Goal: Task Accomplishment & Management: Manage account settings

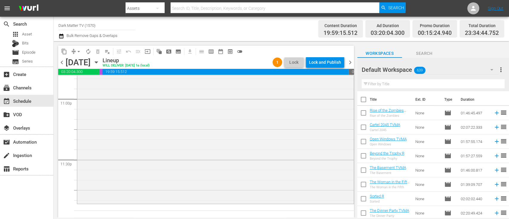
scroll to position [2778, 0]
click at [79, 52] on span "arrow_drop_down" at bounding box center [79, 52] width 6 height 6
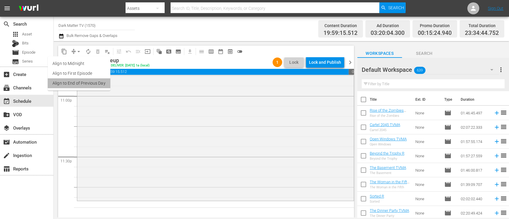
click at [83, 88] on li "Align to End of Previous Day" at bounding box center [79, 83] width 63 height 10
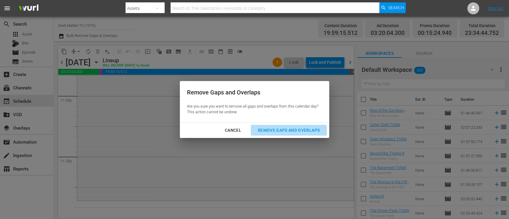
click at [290, 134] on div "Remove Gaps and Overlaps" at bounding box center [288, 130] width 71 height 7
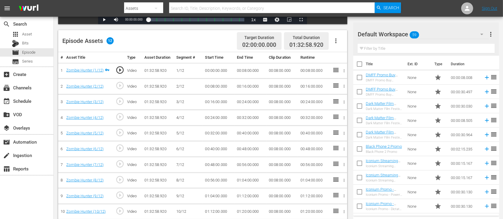
scroll to position [176, 0]
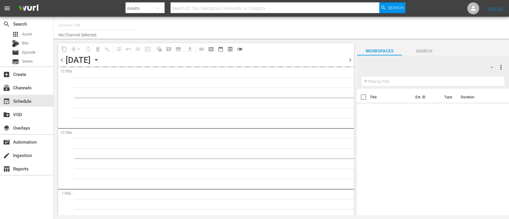
type input "Dark Matter TV (1570)"
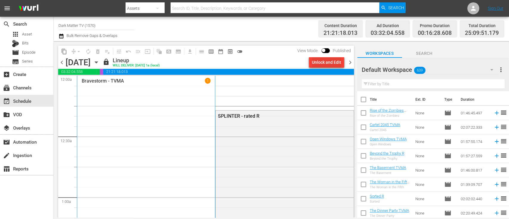
click at [320, 64] on div "Unlock and Edit" at bounding box center [326, 62] width 29 height 11
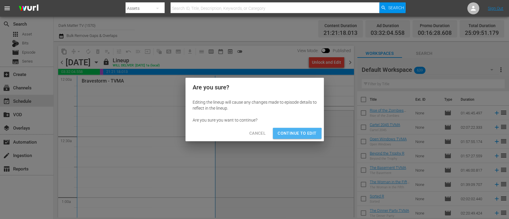
click at [296, 135] on span "Continue to Edit" at bounding box center [297, 133] width 39 height 7
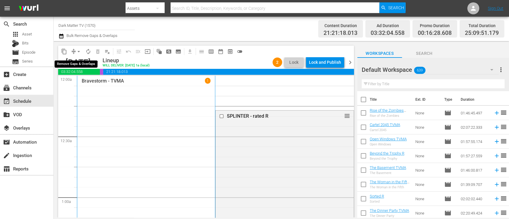
click at [81, 53] on span "arrow_drop_down" at bounding box center [79, 52] width 6 height 6
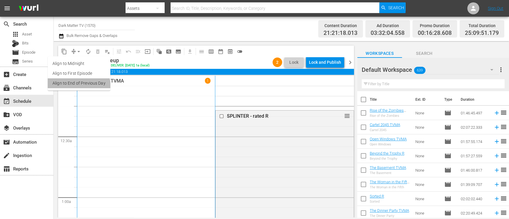
click at [78, 86] on li "Align to End of Previous Day" at bounding box center [79, 83] width 63 height 10
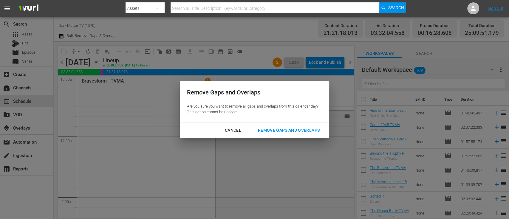
click at [266, 123] on div "Cancel Remove Gaps and Overlaps" at bounding box center [254, 131] width 149 height 16
click at [284, 136] on div "Cancel Remove Gaps and Overlaps" at bounding box center [254, 131] width 149 height 16
click at [290, 132] on div "Remove Gaps and Overlaps" at bounding box center [288, 130] width 71 height 7
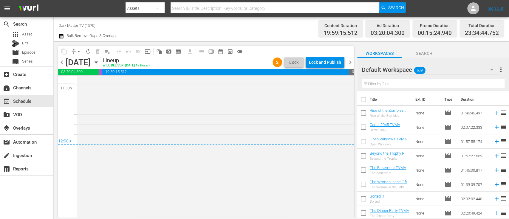
scroll to position [2920, 0]
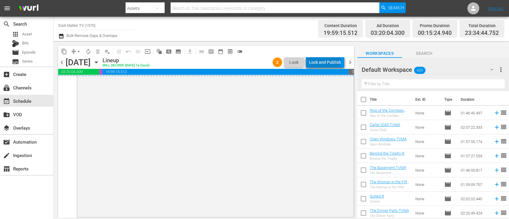
click at [326, 63] on div "Lock and Publish" at bounding box center [325, 62] width 32 height 11
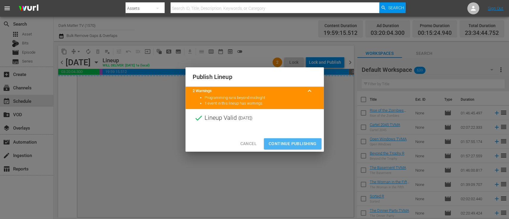
click at [297, 144] on span "Continue Publishing" at bounding box center [293, 143] width 48 height 7
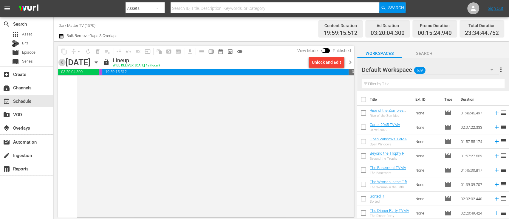
click at [61, 61] on span "chevron_left" at bounding box center [61, 62] width 7 height 7
click at [61, 63] on span "chevron_left" at bounding box center [61, 62] width 7 height 7
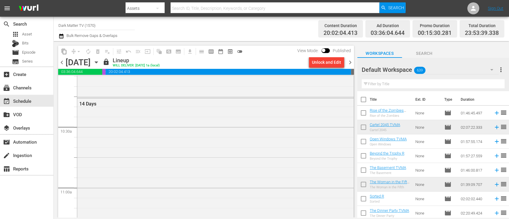
scroll to position [1323, 0]
click at [349, 63] on span "chevron_right" at bounding box center [350, 62] width 7 height 7
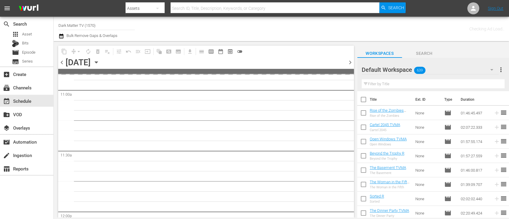
scroll to position [1343, 0]
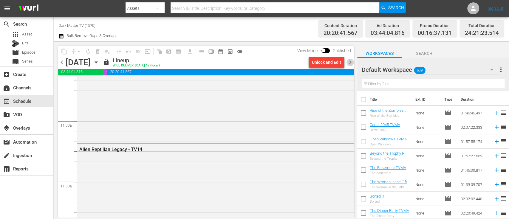
click at [349, 63] on span "chevron_right" at bounding box center [350, 62] width 7 height 7
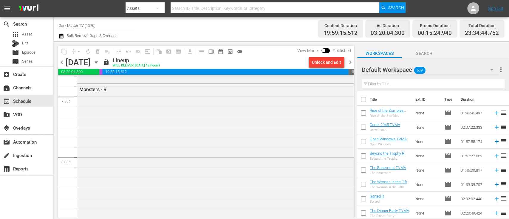
scroll to position [2351, 0]
click at [322, 62] on div "Unlock and Edit" at bounding box center [326, 62] width 29 height 11
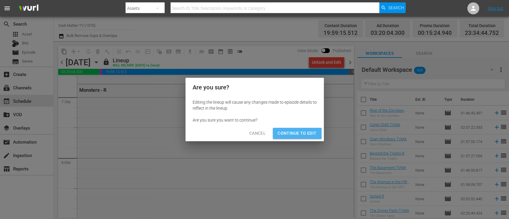
click at [284, 133] on span "Continue to Edit" at bounding box center [297, 133] width 39 height 7
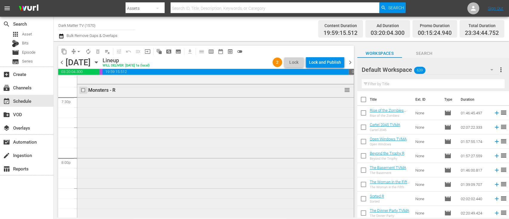
click at [84, 88] on input "checkbox" at bounding box center [84, 90] width 6 height 5
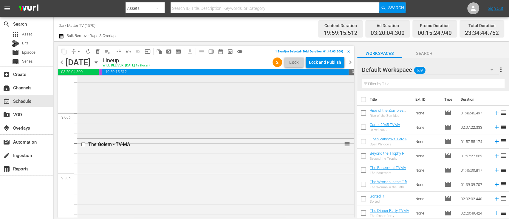
scroll to position [2518, 0]
click at [83, 144] on input "checkbox" at bounding box center [84, 144] width 6 height 5
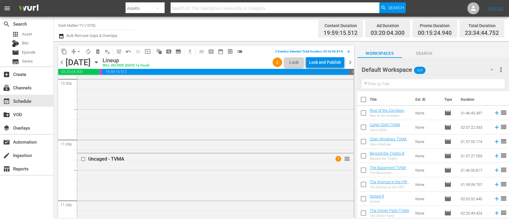
scroll to position [2735, 0]
click at [83, 160] on input "checkbox" at bounding box center [84, 158] width 6 height 5
click at [98, 55] on button "delete_forever_outlined" at bounding box center [98, 52] width 10 height 10
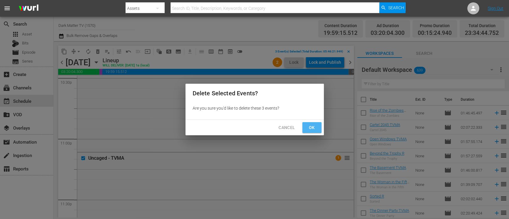
click at [312, 125] on span "Ok" at bounding box center [312, 127] width 10 height 7
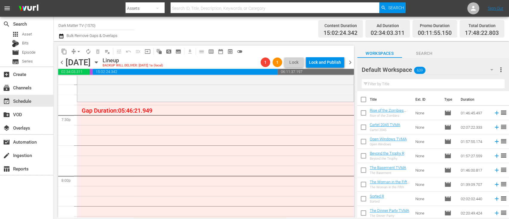
scroll to position [2330, 0]
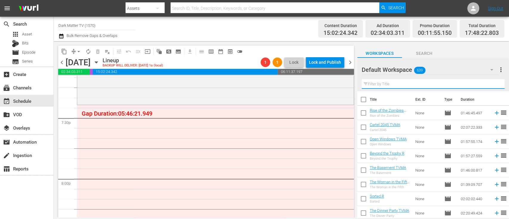
click at [398, 86] on input "text" at bounding box center [433, 84] width 143 height 10
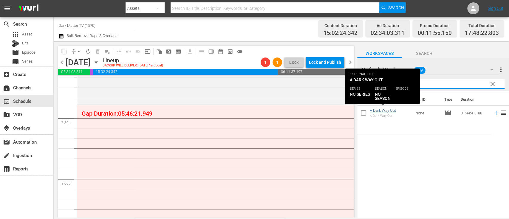
type input "dark w"
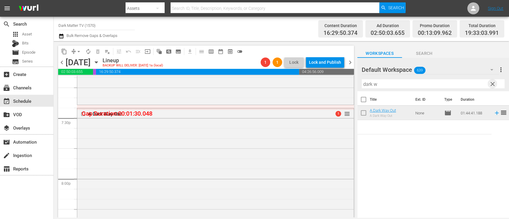
click at [491, 84] on span "clear" at bounding box center [492, 84] width 7 height 7
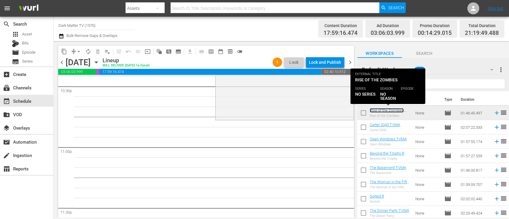
scroll to position [2731, 0]
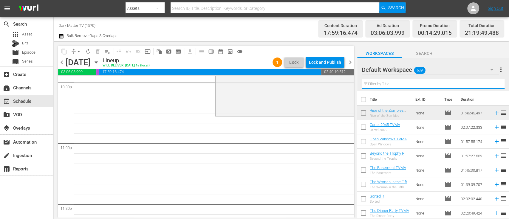
click at [393, 85] on input "text" at bounding box center [433, 84] width 143 height 10
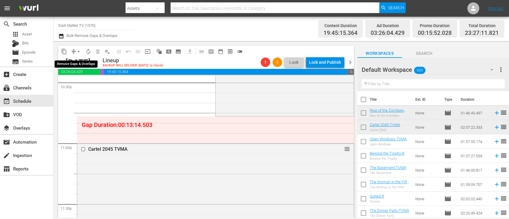
click at [77, 50] on span "arrow_drop_down" at bounding box center [79, 52] width 6 height 6
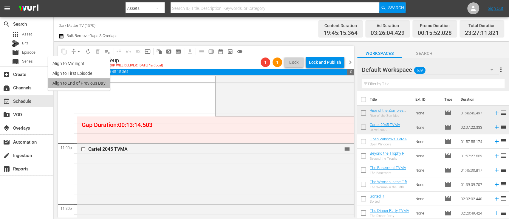
click at [87, 81] on li "Align to End of Previous Day" at bounding box center [79, 83] width 63 height 10
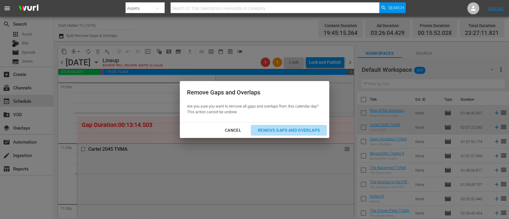
click at [280, 132] on div "Remove Gaps and Overlaps" at bounding box center [288, 130] width 71 height 7
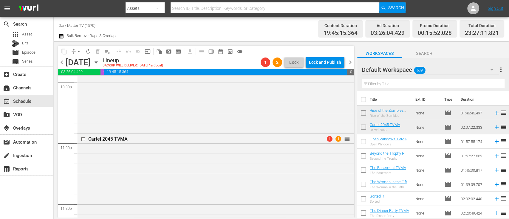
scroll to position [2721, 0]
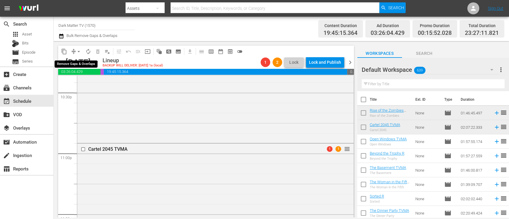
click at [80, 51] on span "arrow_drop_down" at bounding box center [79, 52] width 6 height 6
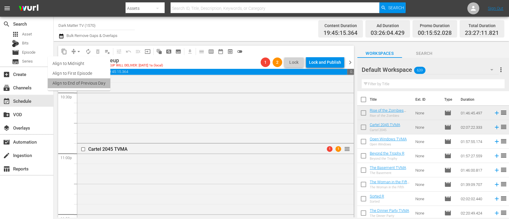
click at [92, 84] on li "Align to End of Previous Day" at bounding box center [79, 83] width 63 height 10
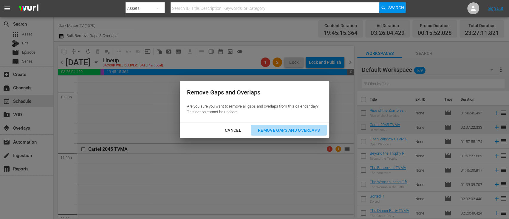
click at [271, 132] on div "Remove Gaps and Overlaps" at bounding box center [288, 130] width 71 height 7
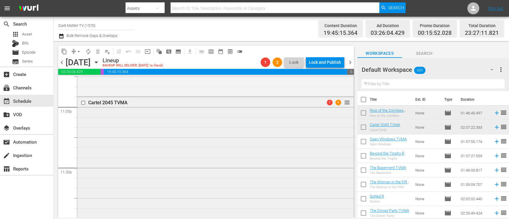
scroll to position [2767, 0]
click at [351, 64] on span "chevron_right" at bounding box center [350, 62] width 7 height 7
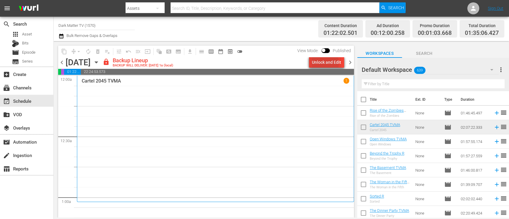
click at [322, 63] on div "Unlock and Edit" at bounding box center [326, 62] width 29 height 11
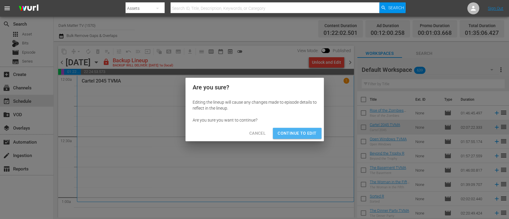
click at [297, 133] on span "Continue to Edit" at bounding box center [297, 133] width 39 height 7
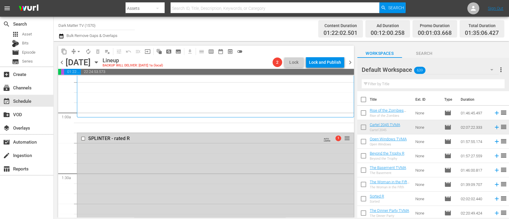
scroll to position [87, 0]
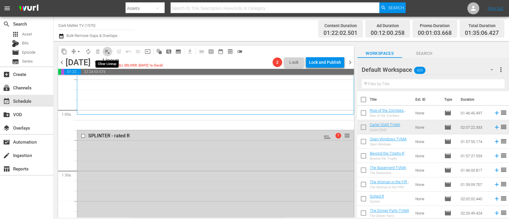
click at [108, 49] on span "playlist_remove_outlined" at bounding box center [107, 52] width 6 height 6
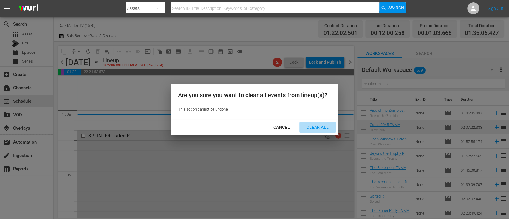
click at [318, 126] on div "Clear All" at bounding box center [318, 127] width 32 height 7
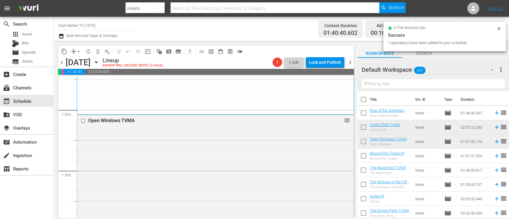
click at [60, 64] on span "chevron_left" at bounding box center [61, 62] width 7 height 7
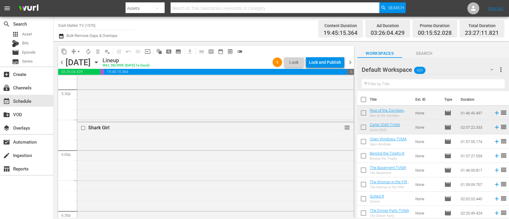
scroll to position [2113, 0]
click at [83, 131] on input "checkbox" at bounding box center [84, 130] width 6 height 5
click at [98, 53] on span "delete_forever_outlined" at bounding box center [98, 52] width 6 height 6
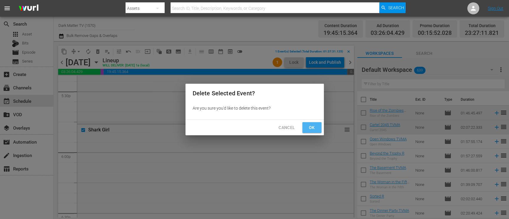
click at [312, 129] on span "Ok" at bounding box center [312, 127] width 10 height 7
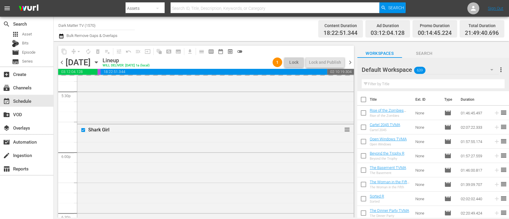
click at [406, 85] on input "text" at bounding box center [433, 84] width 143 height 10
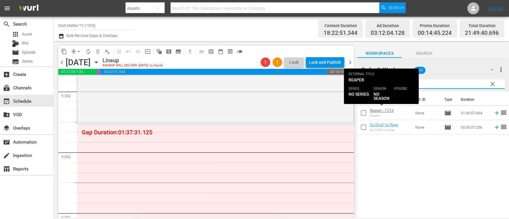
type input "reap"
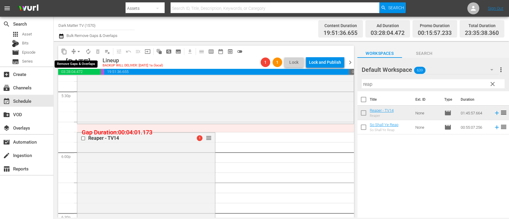
click at [78, 51] on span "arrow_drop_down" at bounding box center [79, 52] width 6 height 6
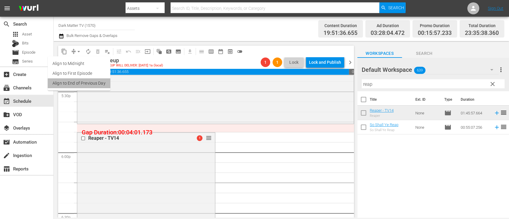
click at [90, 81] on li "Align to End of Previous Day" at bounding box center [79, 83] width 63 height 10
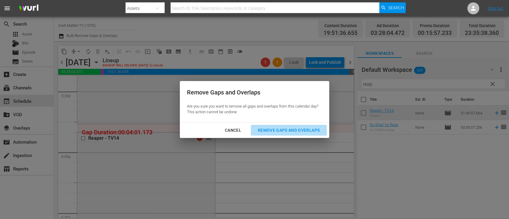
click at [292, 128] on div "Remove Gaps and Overlaps" at bounding box center [288, 130] width 71 height 7
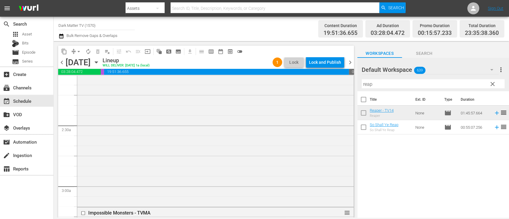
scroll to position [142, 0]
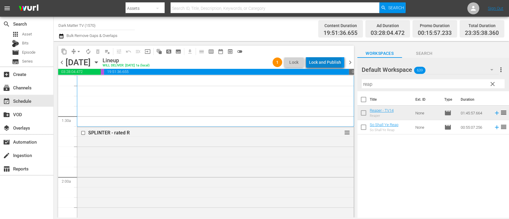
click at [327, 63] on div "Lock and Publish" at bounding box center [325, 62] width 32 height 11
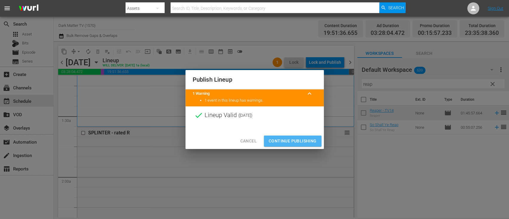
click at [294, 142] on span "Continue Publishing" at bounding box center [293, 140] width 48 height 7
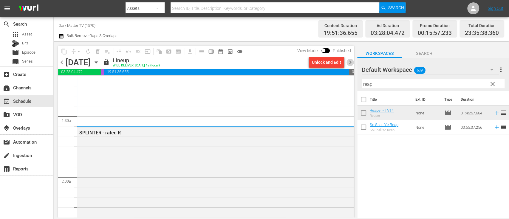
click at [351, 64] on span "chevron_right" at bounding box center [350, 62] width 7 height 7
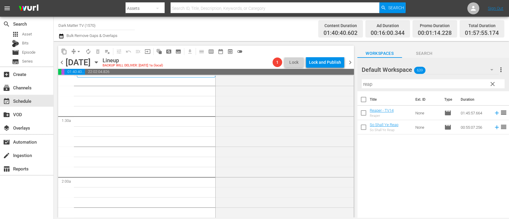
click at [493, 86] on span "clear" at bounding box center [492, 84] width 7 height 7
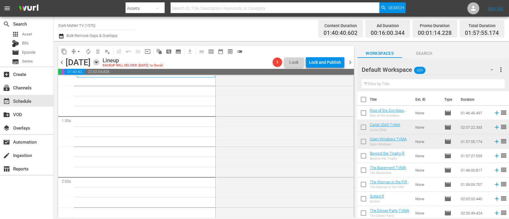
click at [100, 63] on icon "button" at bounding box center [96, 62] width 7 height 7
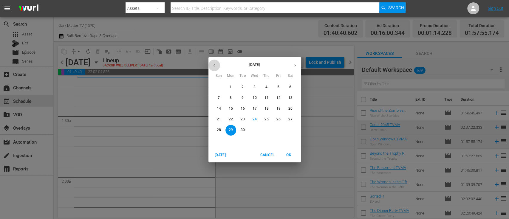
click at [214, 64] on icon "button" at bounding box center [214, 65] width 4 height 4
click at [230, 118] on p "18" at bounding box center [230, 119] width 4 height 5
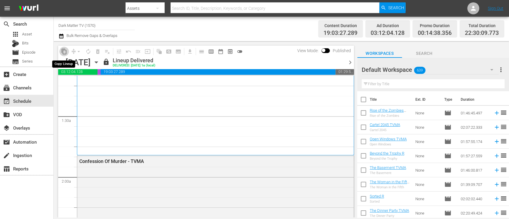
click at [64, 52] on span "content_copy" at bounding box center [64, 52] width 6 height 6
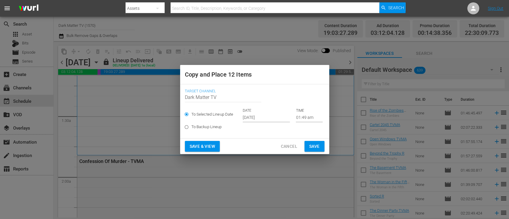
click at [255, 116] on input "[DATE]" at bounding box center [266, 117] width 47 height 9
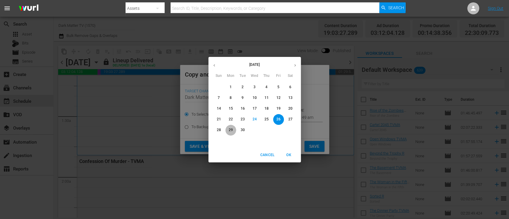
click at [229, 131] on p "29" at bounding box center [230, 130] width 4 height 5
type input "[DATE]"
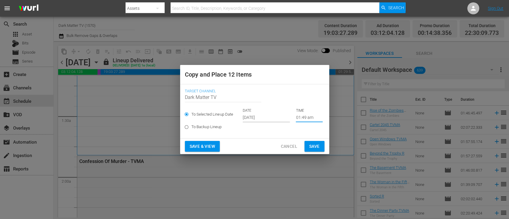
click at [305, 116] on input "01:49 am" at bounding box center [309, 117] width 27 height 9
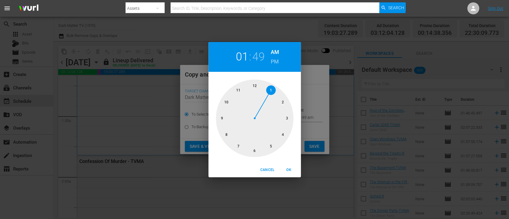
click at [289, 171] on span "OK" at bounding box center [289, 170] width 14 height 6
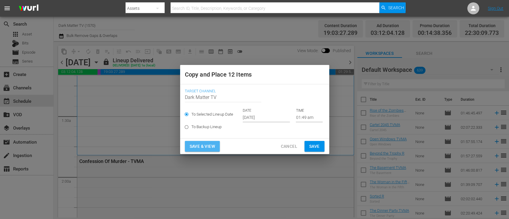
click at [198, 144] on span "Save & View" at bounding box center [202, 146] width 25 height 7
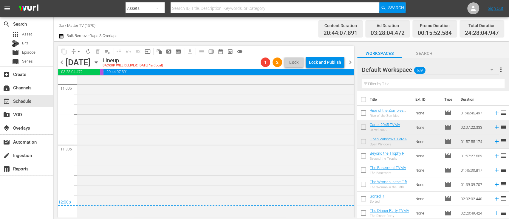
scroll to position [2817, 0]
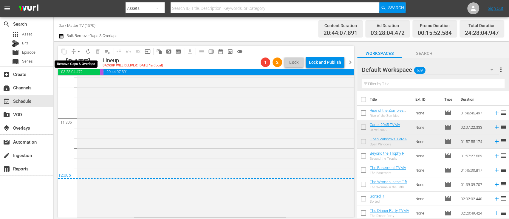
click at [79, 50] on span "arrow_drop_down" at bounding box center [79, 52] width 6 height 6
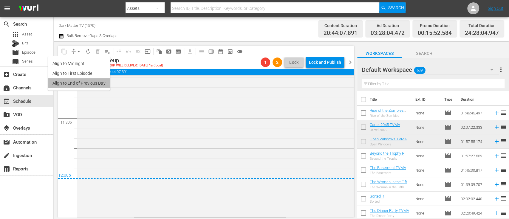
click at [88, 80] on li "Align to End of Previous Day" at bounding box center [79, 83] width 63 height 10
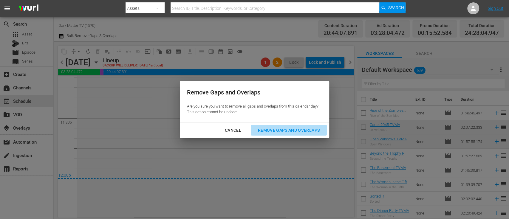
click at [286, 131] on div "Remove Gaps and Overlaps" at bounding box center [288, 130] width 71 height 7
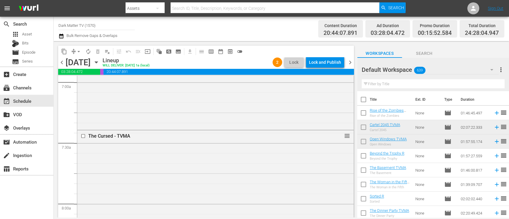
scroll to position [846, 0]
click at [83, 136] on input "checkbox" at bounding box center [84, 135] width 6 height 5
click at [100, 54] on span "delete_forever_outlined" at bounding box center [98, 52] width 6 height 6
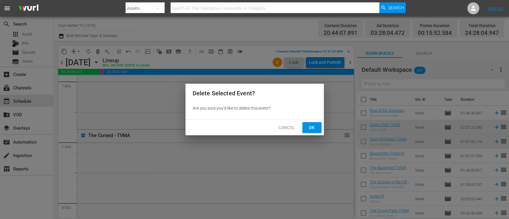
click at [308, 129] on span "Ok" at bounding box center [312, 127] width 10 height 7
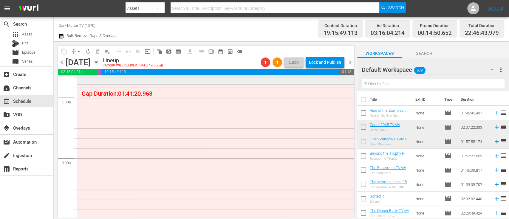
scroll to position [889, 0]
click at [383, 83] on input "text" at bounding box center [433, 84] width 143 height 10
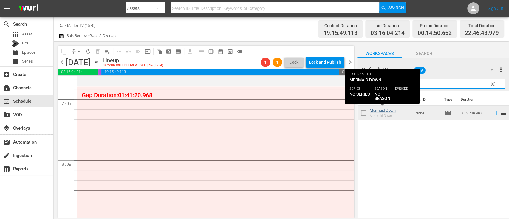
type input "merma"
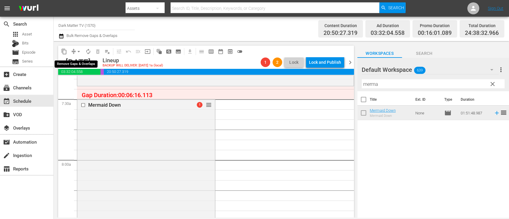
click at [78, 51] on span "arrow_drop_down" at bounding box center [79, 52] width 6 height 6
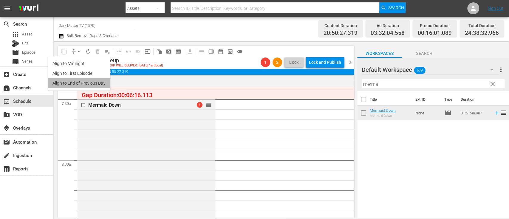
click at [92, 84] on li "Align to End of Previous Day" at bounding box center [79, 83] width 63 height 10
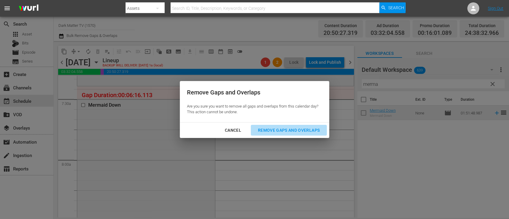
click at [290, 129] on div "Remove Gaps and Overlaps" at bounding box center [288, 130] width 71 height 7
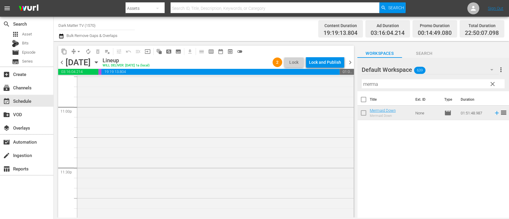
scroll to position [2780, 0]
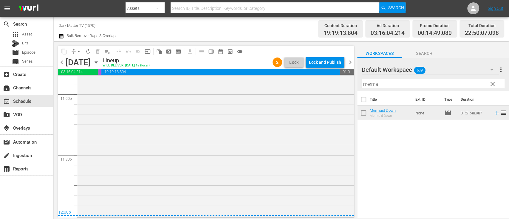
click at [350, 64] on span "chevron_right" at bounding box center [350, 62] width 7 height 7
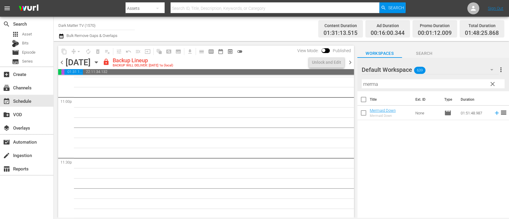
scroll to position [2778, 0]
click at [492, 83] on span "clear" at bounding box center [492, 84] width 7 height 7
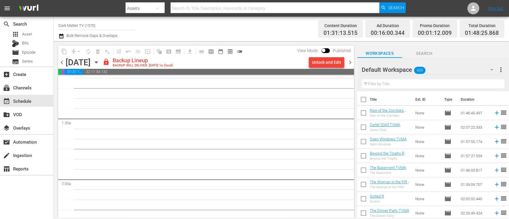
scroll to position [0, 0]
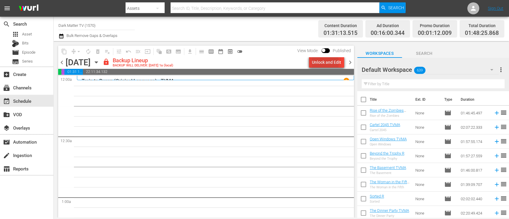
click at [320, 63] on div "Unlock and Edit" at bounding box center [326, 62] width 29 height 11
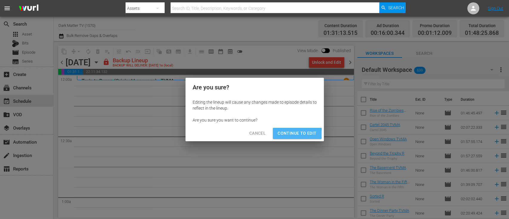
click at [294, 134] on span "Continue to Edit" at bounding box center [297, 133] width 39 height 7
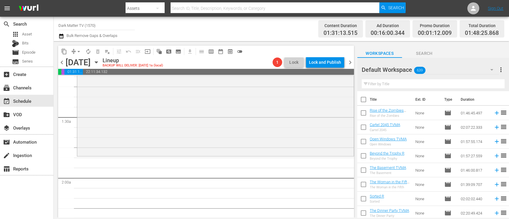
scroll to position [141, 0]
click at [61, 63] on span "chevron_left" at bounding box center [61, 62] width 7 height 7
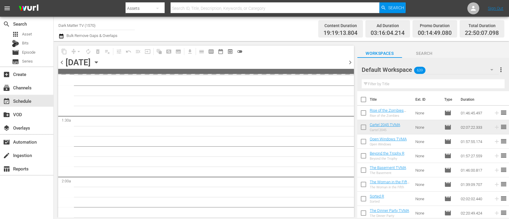
scroll to position [152, 0]
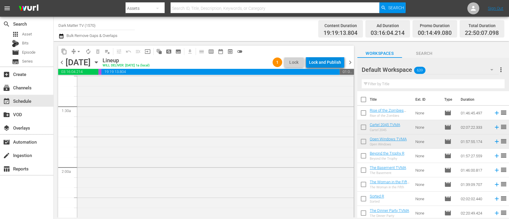
click at [325, 62] on div "Lock and Publish" at bounding box center [325, 62] width 32 height 11
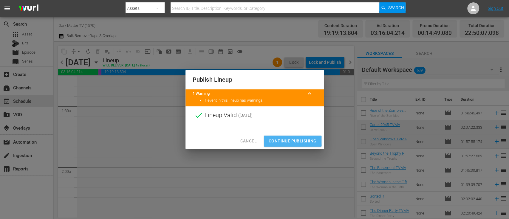
click at [276, 141] on span "Continue Publishing" at bounding box center [293, 140] width 48 height 7
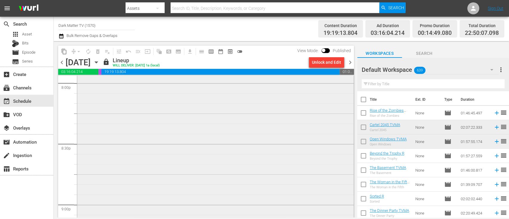
scroll to position [2426, 0]
click at [349, 61] on span "chevron_right" at bounding box center [350, 62] width 7 height 7
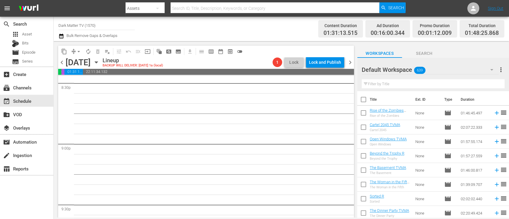
scroll to position [2477, 0]
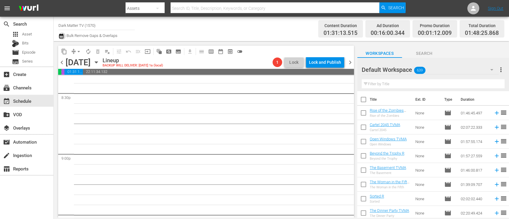
click at [62, 38] on icon "button" at bounding box center [61, 36] width 4 height 5
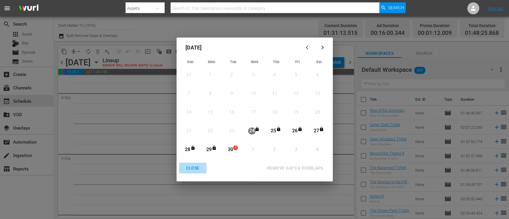
click at [193, 166] on div "CLOSE" at bounding box center [192, 168] width 23 height 7
